Goal: Task Accomplishment & Management: Use online tool/utility

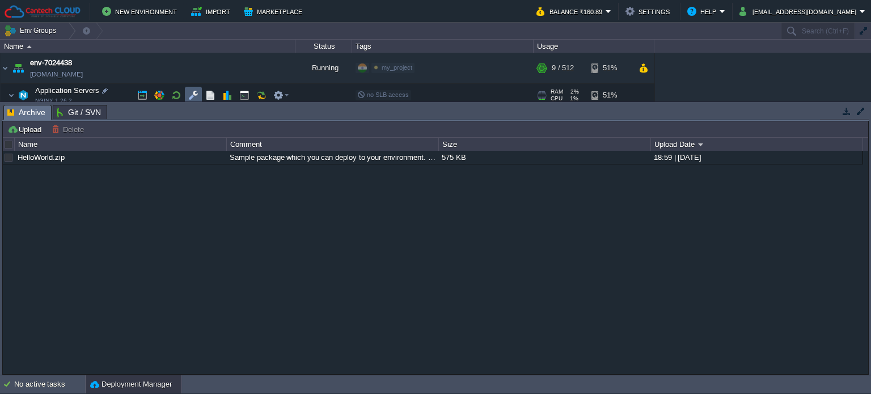
drag, startPoint x: 188, startPoint y: 97, endPoint x: 180, endPoint y: 95, distance: 8.3
click at [188, 96] on button "button" at bounding box center [193, 95] width 10 height 10
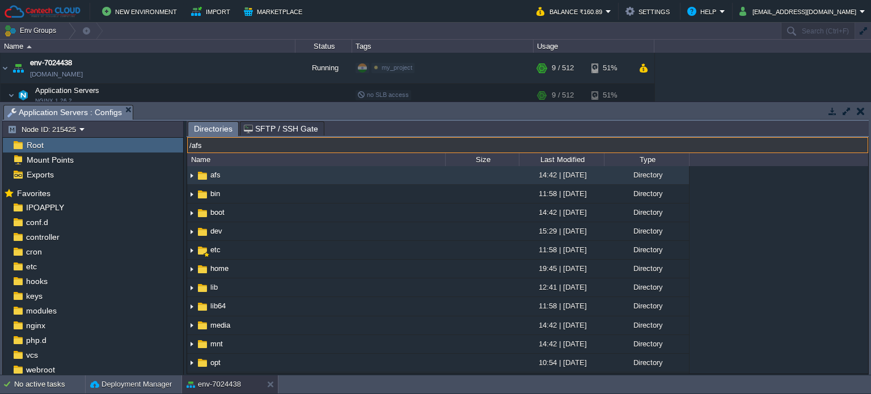
click at [283, 147] on input "/afs" at bounding box center [527, 145] width 681 height 16
type input "/var/"
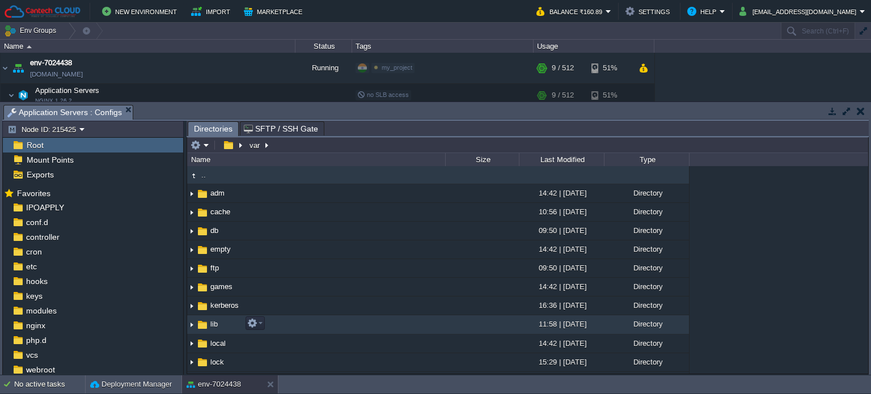
click at [218, 324] on span "lib" at bounding box center [214, 324] width 11 height 10
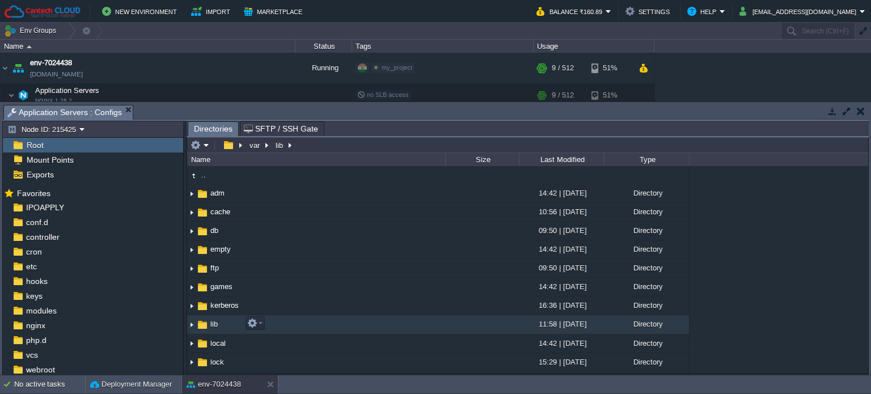
click at [218, 324] on span "lib" at bounding box center [214, 324] width 11 height 10
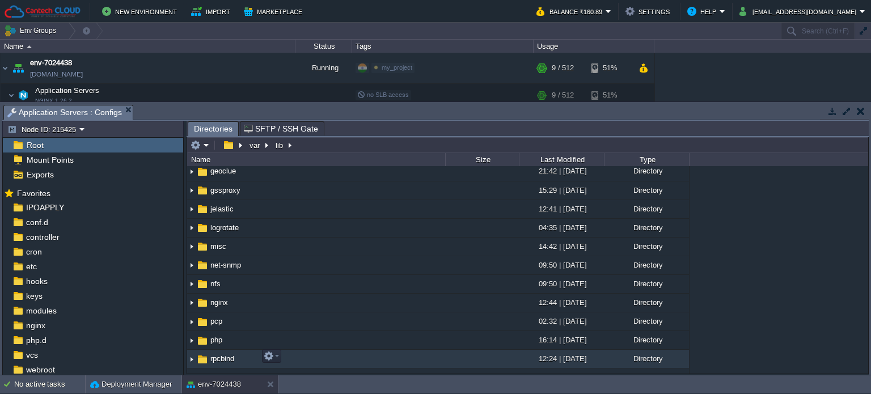
scroll to position [170, 0]
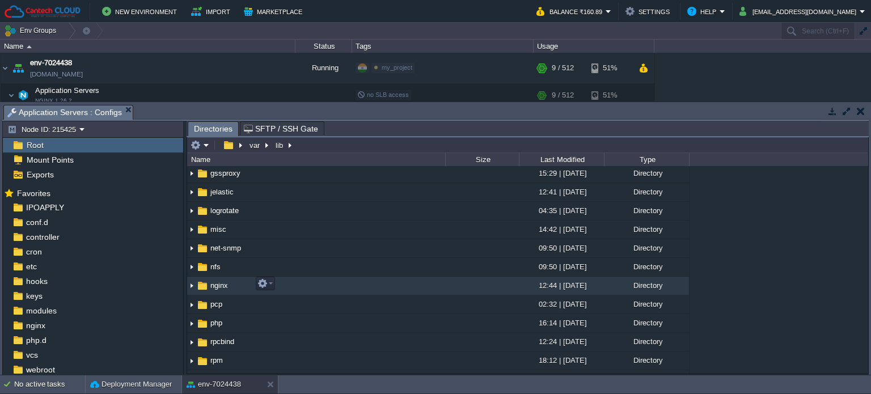
click at [211, 286] on span "nginx" at bounding box center [219, 286] width 21 height 10
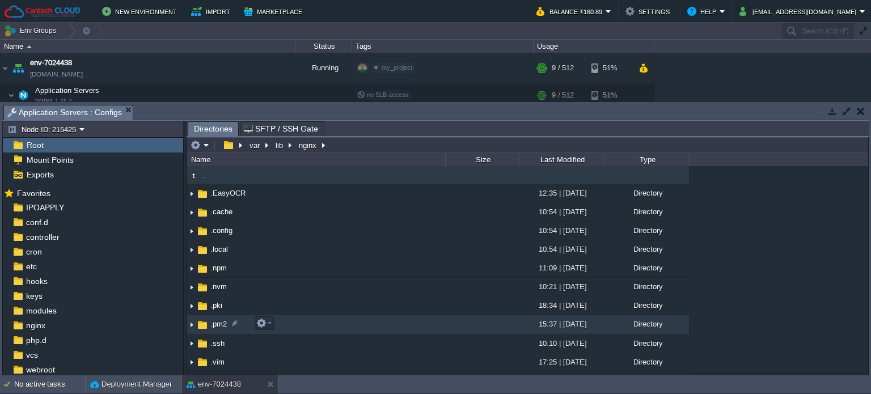
click at [216, 322] on span ".pm2" at bounding box center [219, 324] width 20 height 10
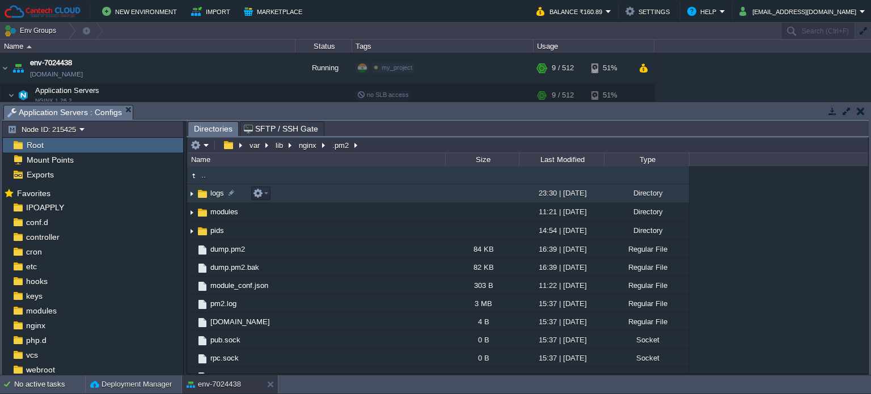
click at [214, 194] on span "logs" at bounding box center [217, 193] width 17 height 10
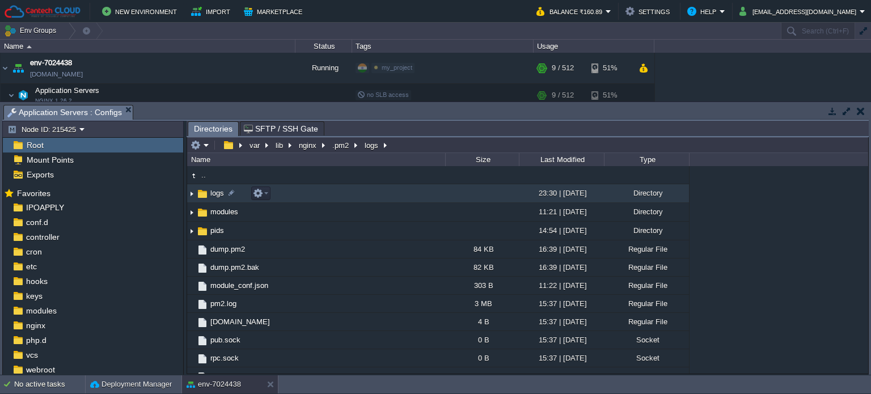
click at [214, 194] on span "logs" at bounding box center [217, 193] width 17 height 10
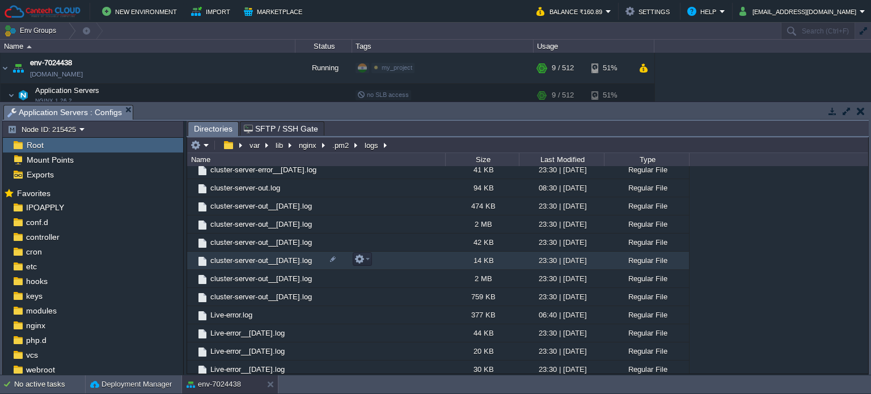
scroll to position [113, 0]
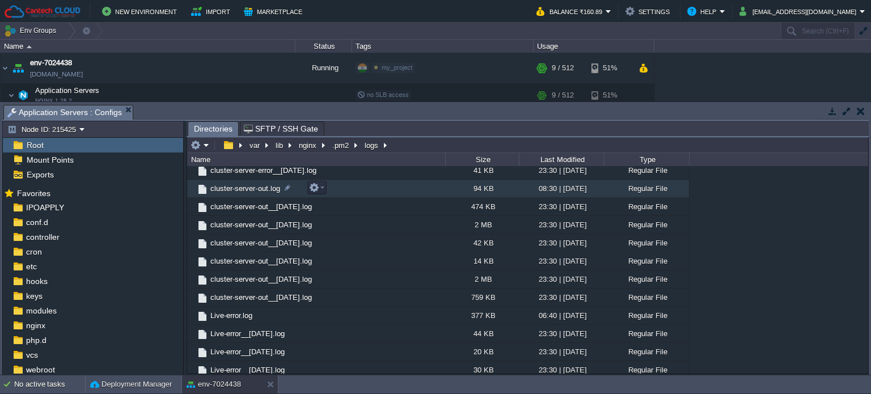
click at [260, 192] on span "cluster-server-out.log" at bounding box center [245, 189] width 73 height 10
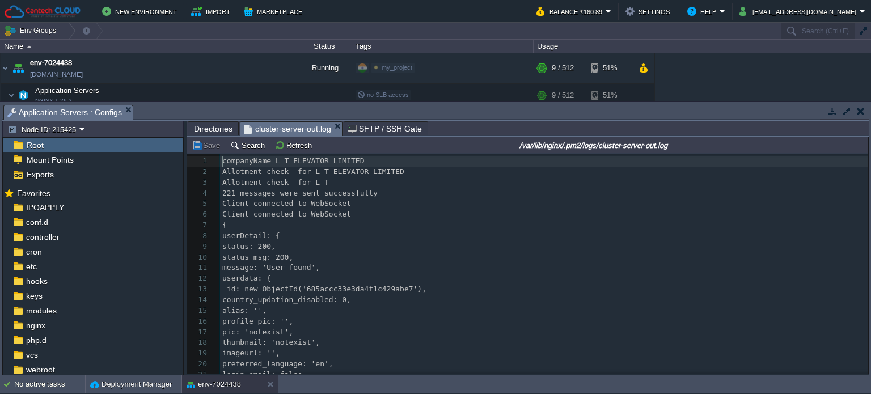
scroll to position [3, 0]
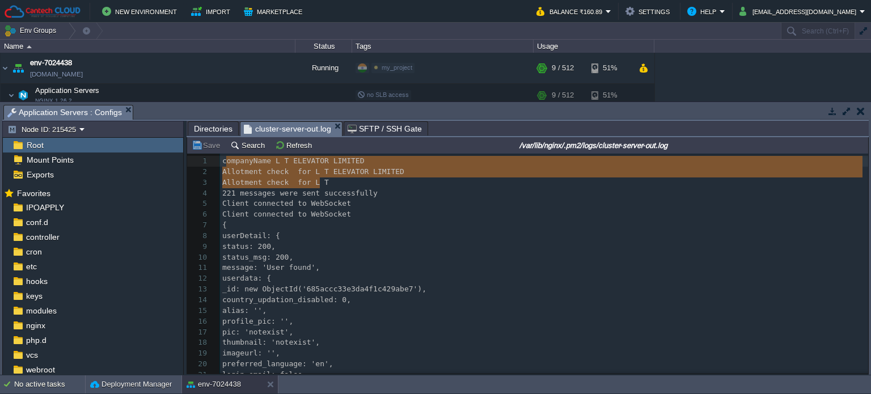
type textarea "companyName L T ELEVATOR LIMITED Allotment check for L T ELEVATOR LIMITED Allot…"
drag, startPoint x: 325, startPoint y: 184, endPoint x: 218, endPoint y: 183, distance: 107.1
click at [36, 239] on span "controller" at bounding box center [42, 237] width 37 height 10
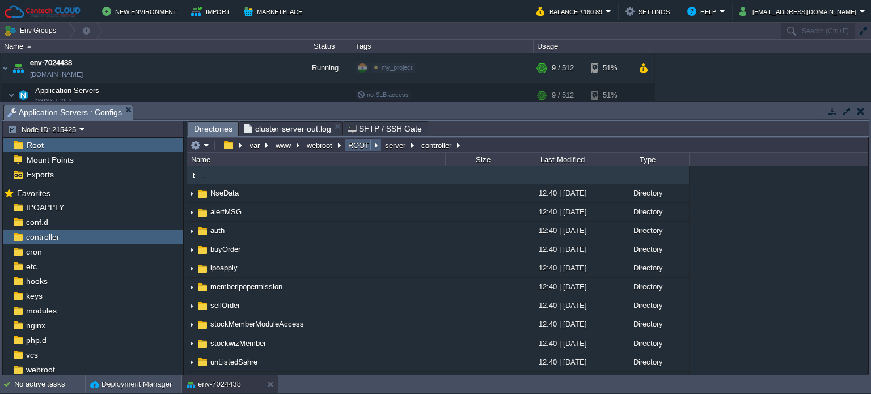
click at [356, 145] on button "ROOT" at bounding box center [359, 145] width 26 height 10
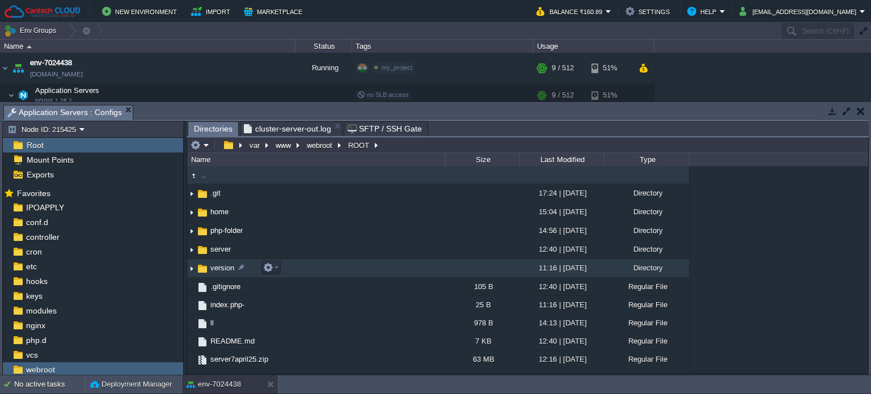
click at [214, 266] on span "version" at bounding box center [222, 268] width 27 height 10
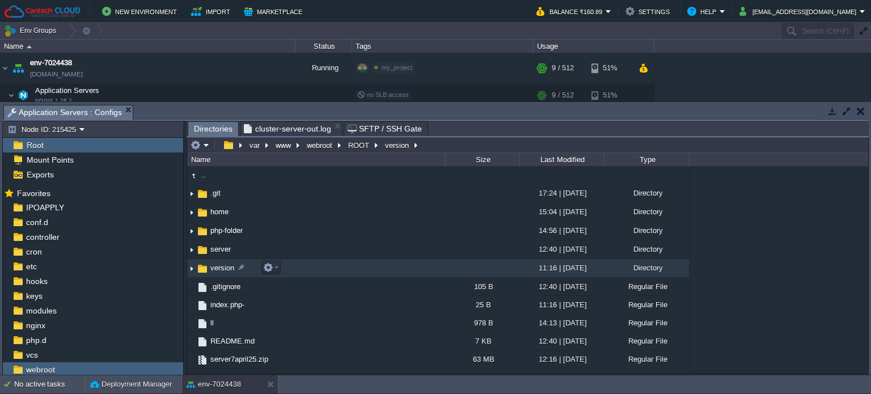
click at [214, 266] on span "version" at bounding box center [222, 268] width 27 height 10
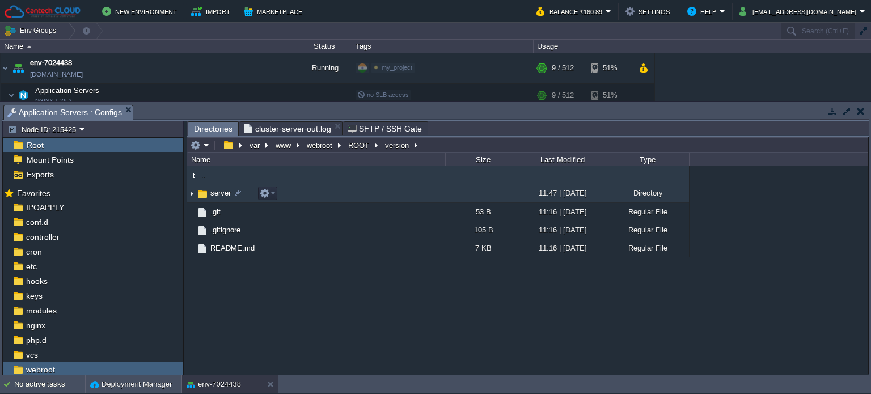
click at [213, 195] on span "server" at bounding box center [221, 193] width 24 height 10
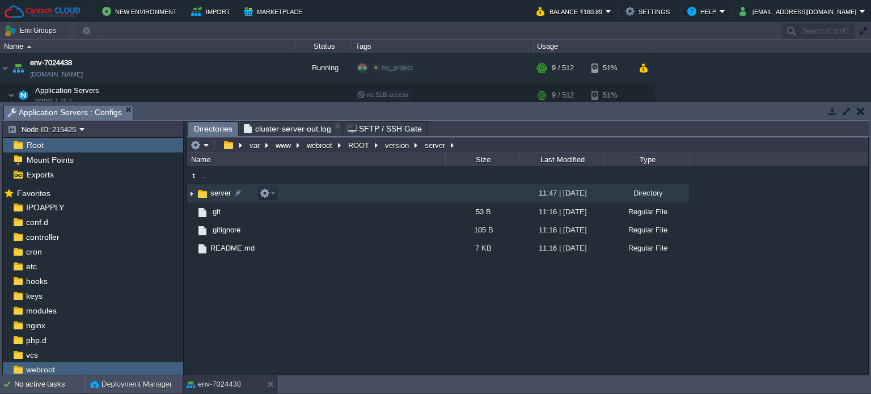
click at [213, 195] on span "server" at bounding box center [221, 193] width 24 height 10
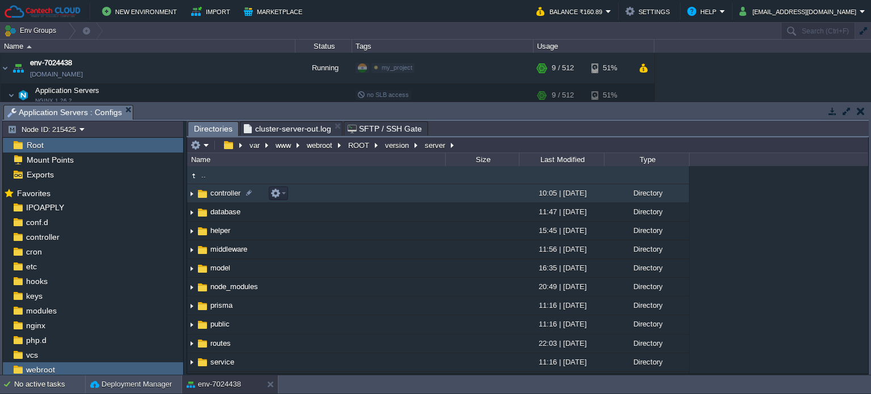
click at [226, 196] on span "controller" at bounding box center [225, 193] width 33 height 10
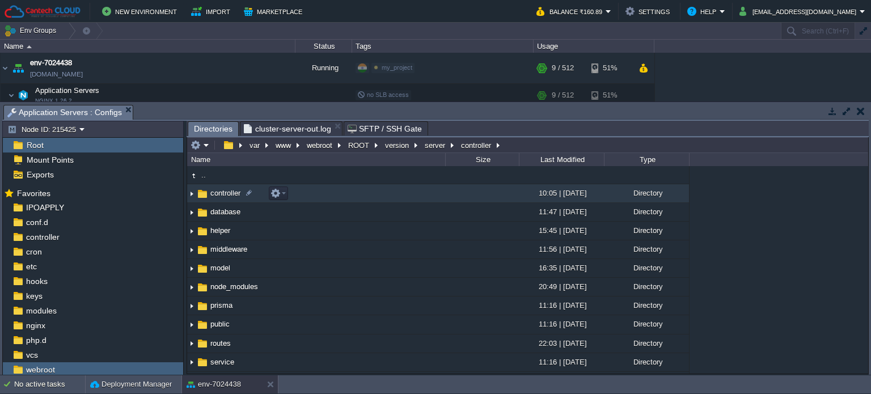
click at [226, 196] on span "controller" at bounding box center [225, 193] width 33 height 10
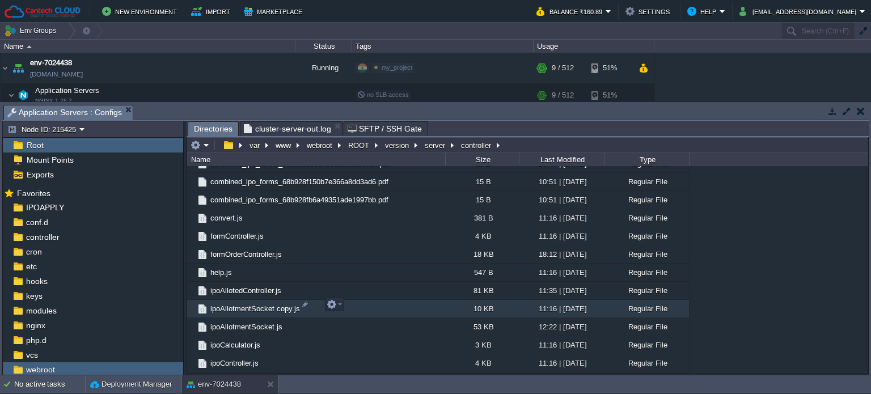
scroll to position [456, 0]
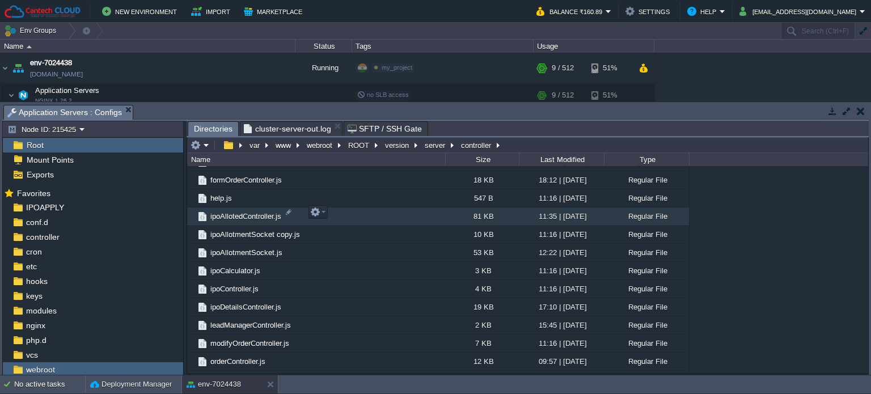
click at [240, 213] on span "ipoAllotedController.js" at bounding box center [246, 216] width 74 height 10
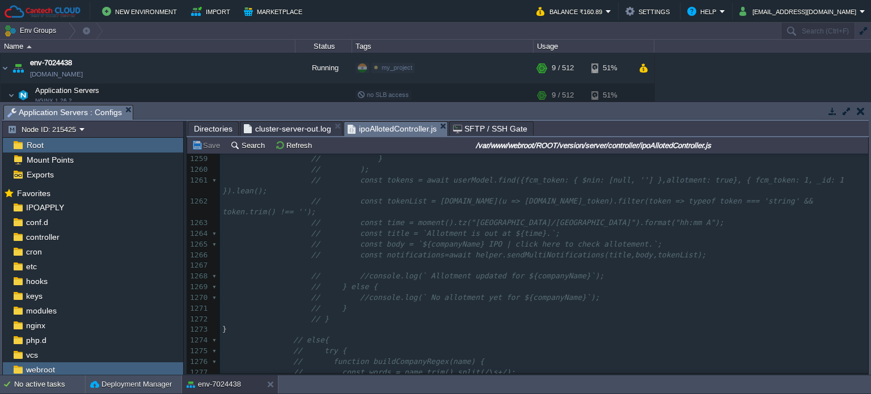
scroll to position [0, 0]
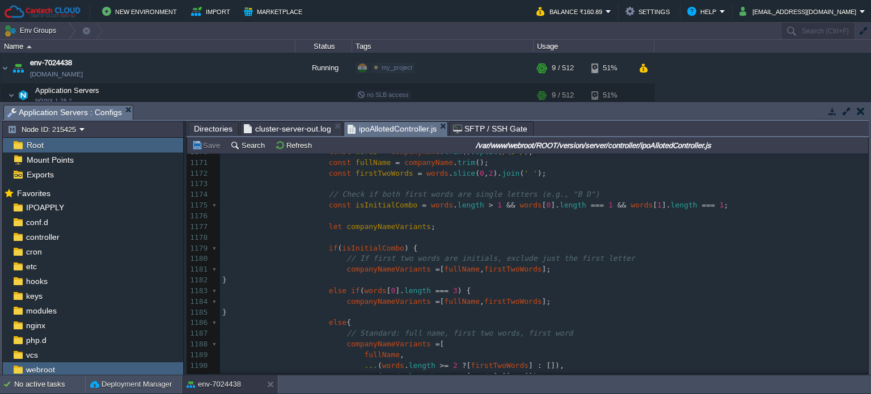
click at [347, 264] on pre "// If first two words are initials, exclude just the first letter" at bounding box center [544, 258] width 648 height 11
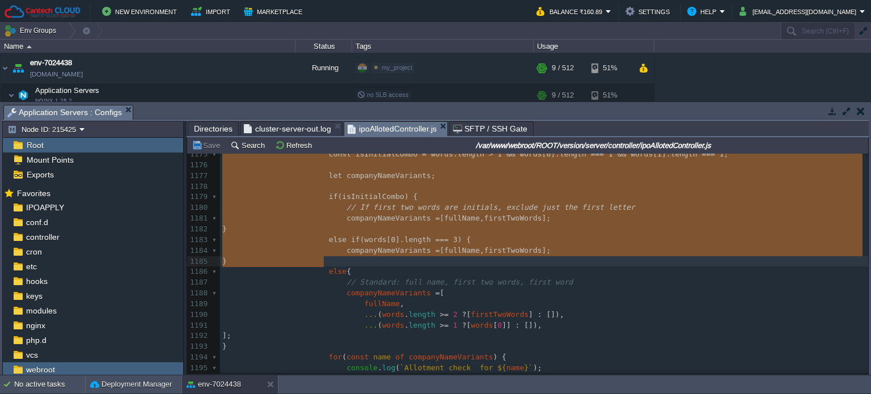
type textarea "-"
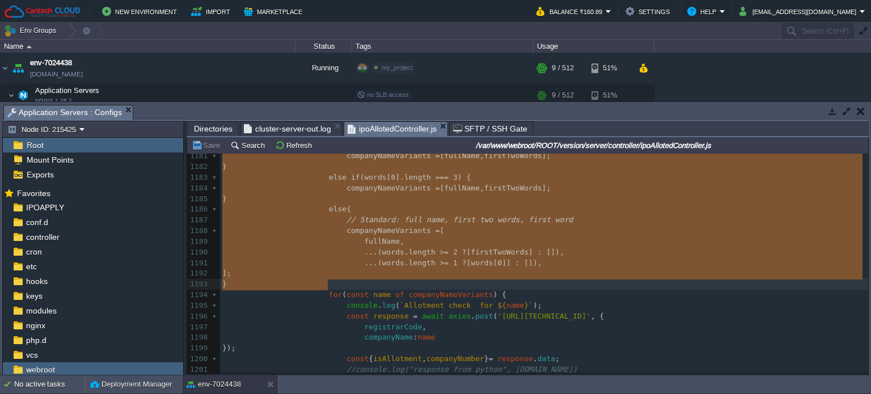
drag, startPoint x: 320, startPoint y: 266, endPoint x: 442, endPoint y: 290, distance: 124.2
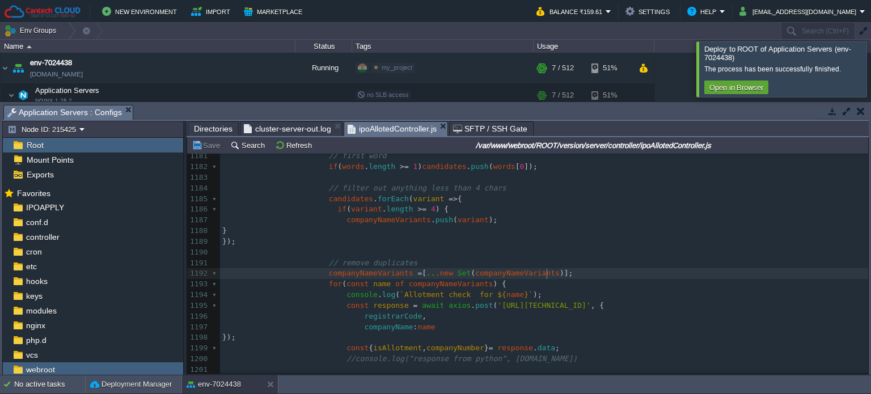
scroll to position [73, 0]
